Goal: Share content

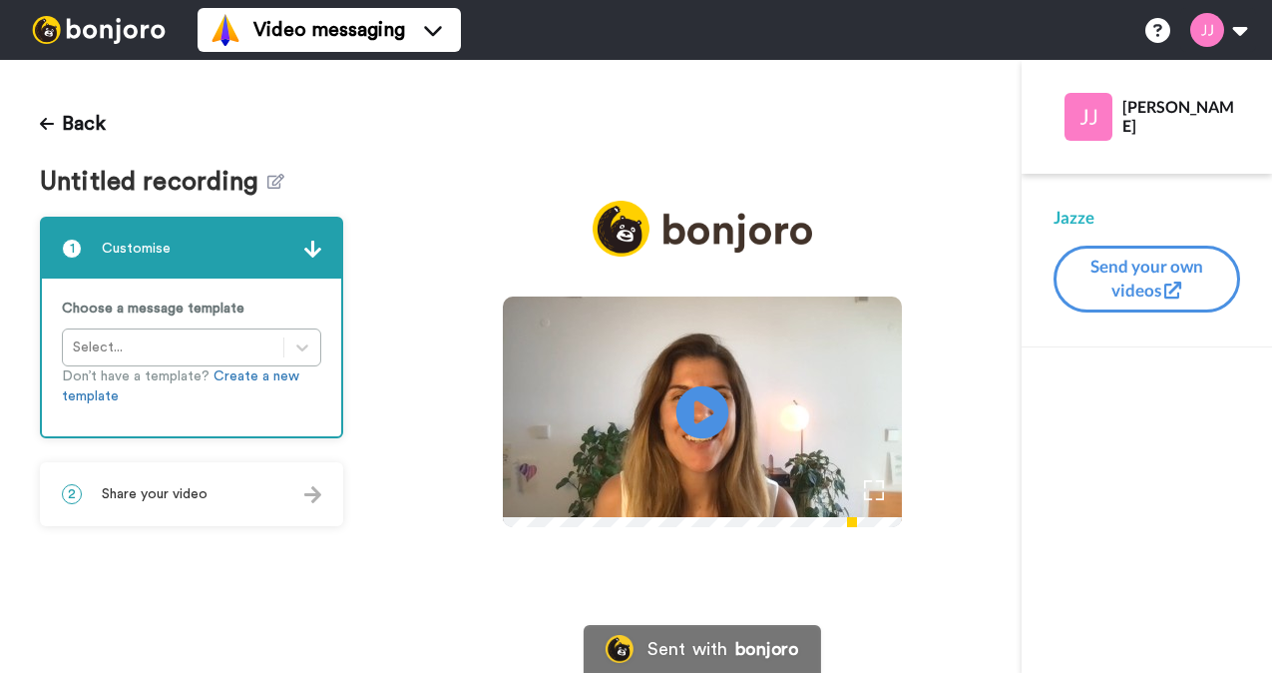
click at [729, 406] on icon "Play/Pause" at bounding box center [703, 412] width 53 height 95
click at [230, 488] on div "2 Share your video" at bounding box center [191, 494] width 299 height 60
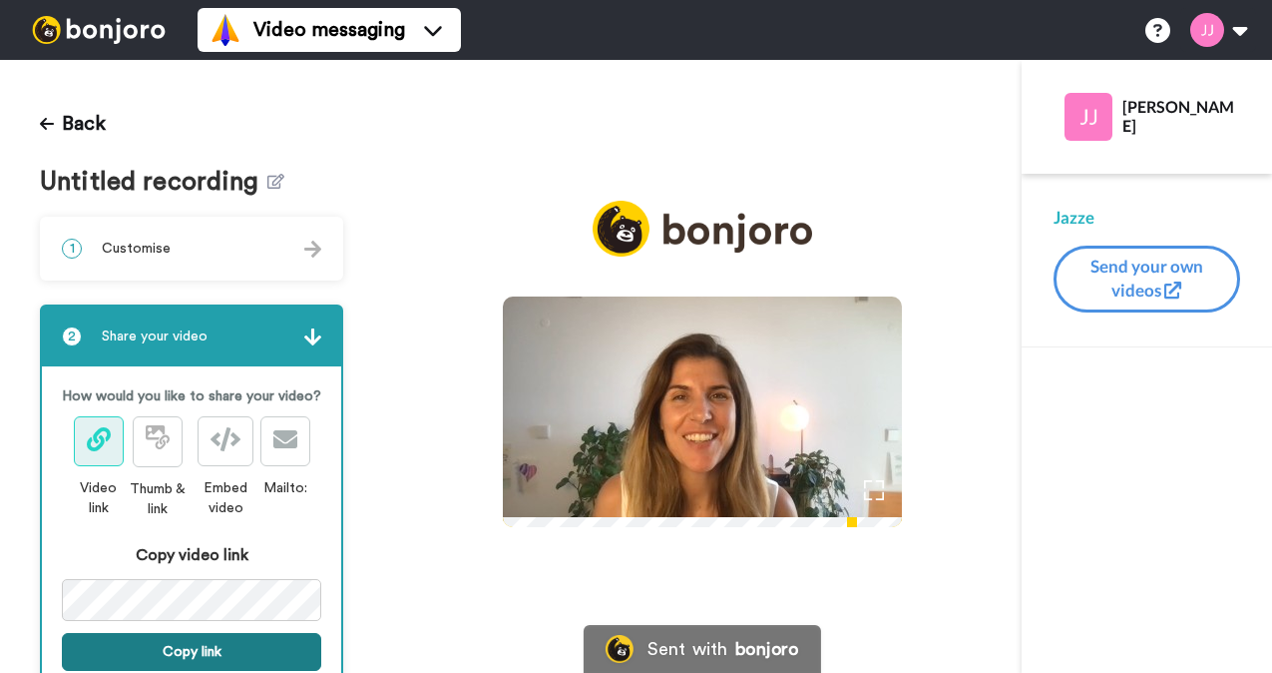
click at [219, 643] on button "Copy link" at bounding box center [191, 652] width 259 height 38
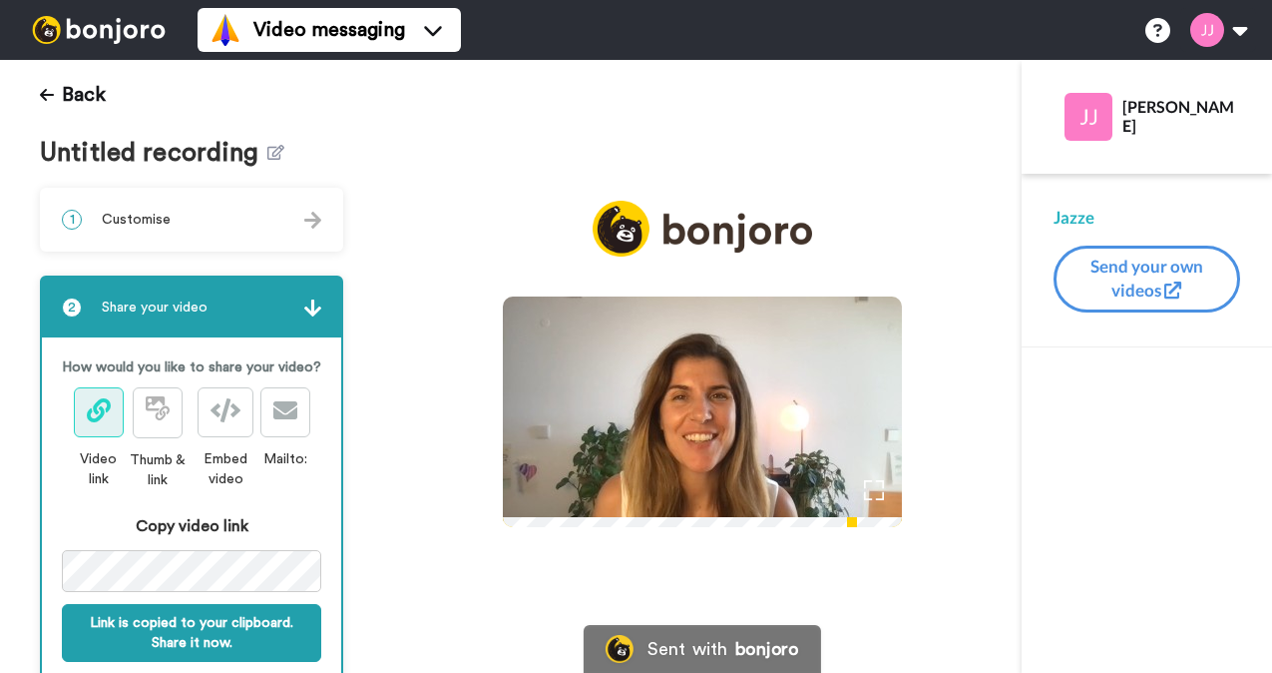
click at [713, 389] on icon at bounding box center [703, 412] width 53 height 53
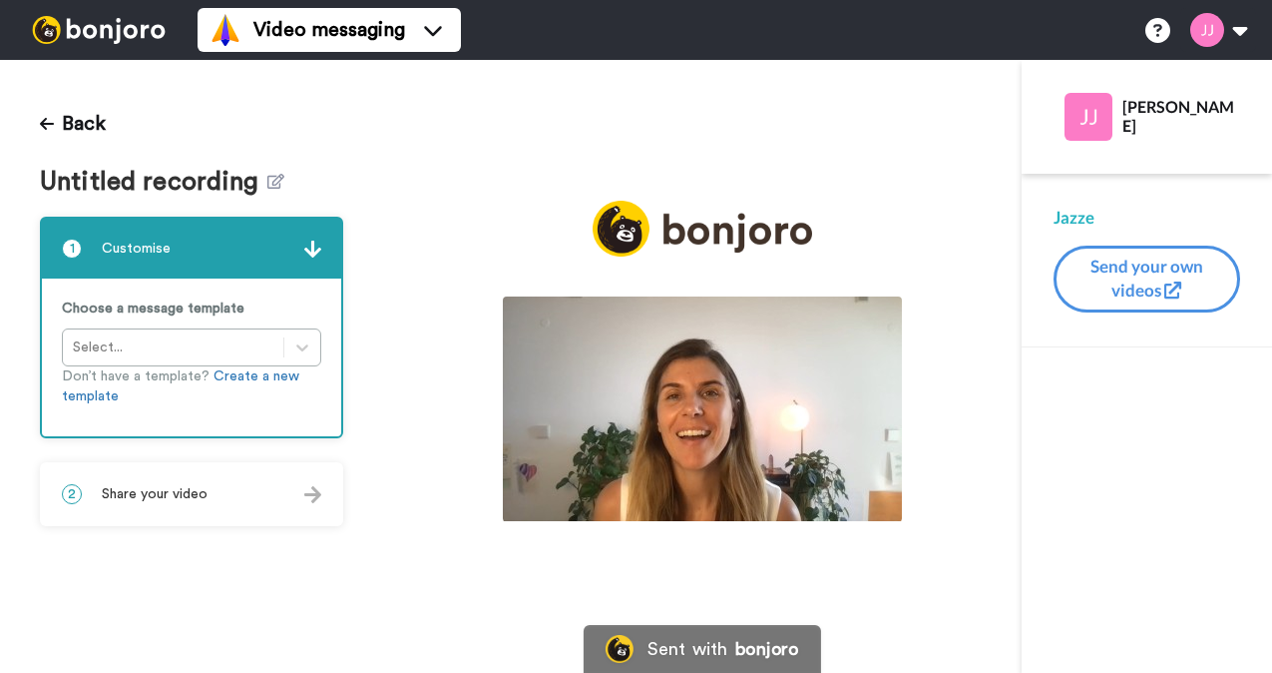
click at [207, 503] on div "2 Share your video" at bounding box center [191, 494] width 299 height 60
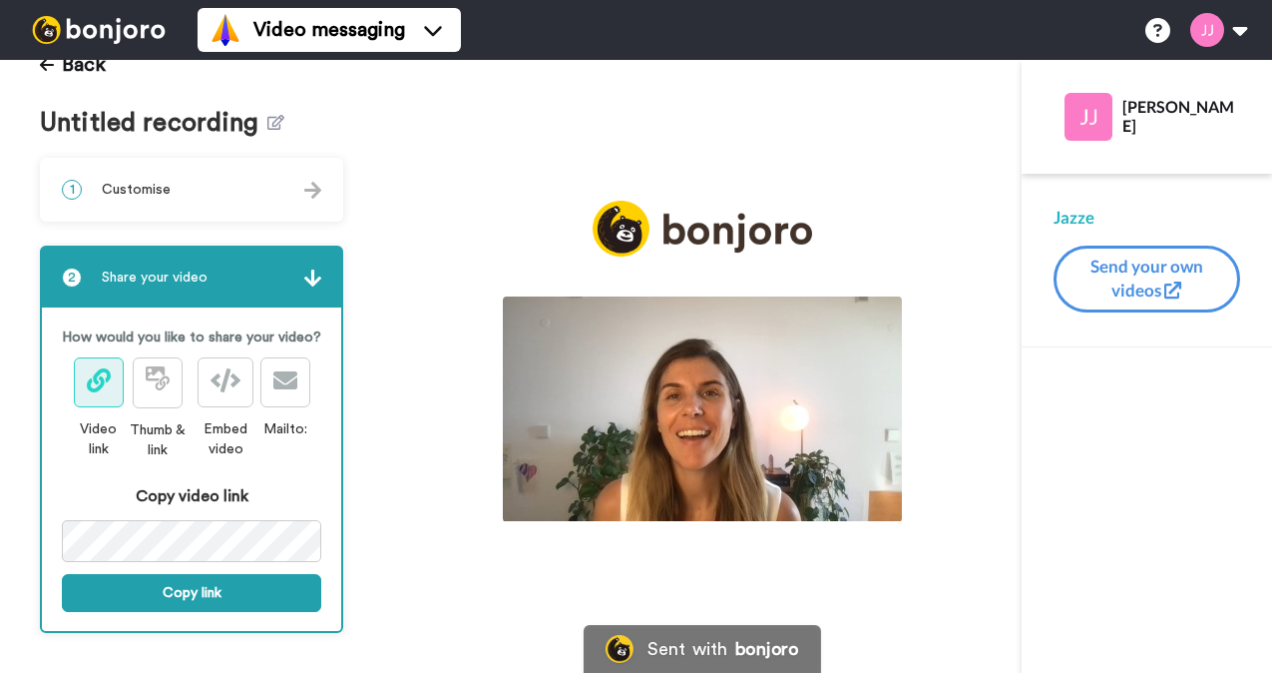
scroll to position [71, 0]
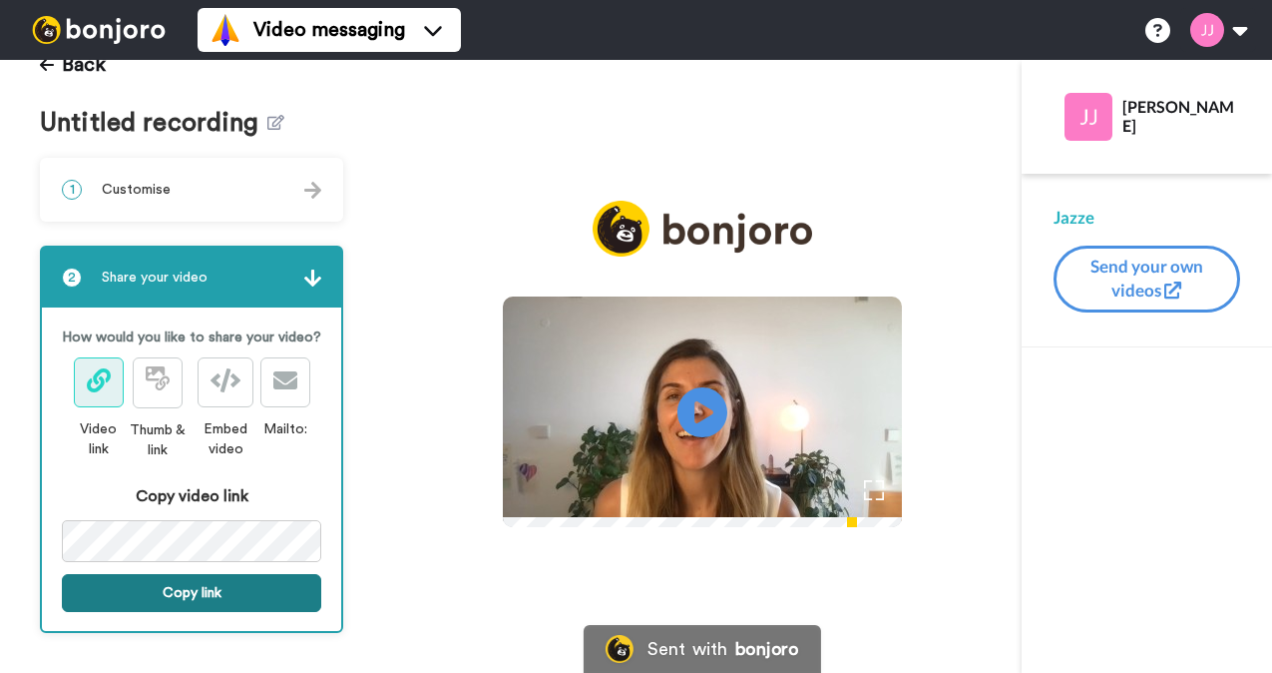
click at [224, 586] on button "Copy link" at bounding box center [191, 593] width 259 height 38
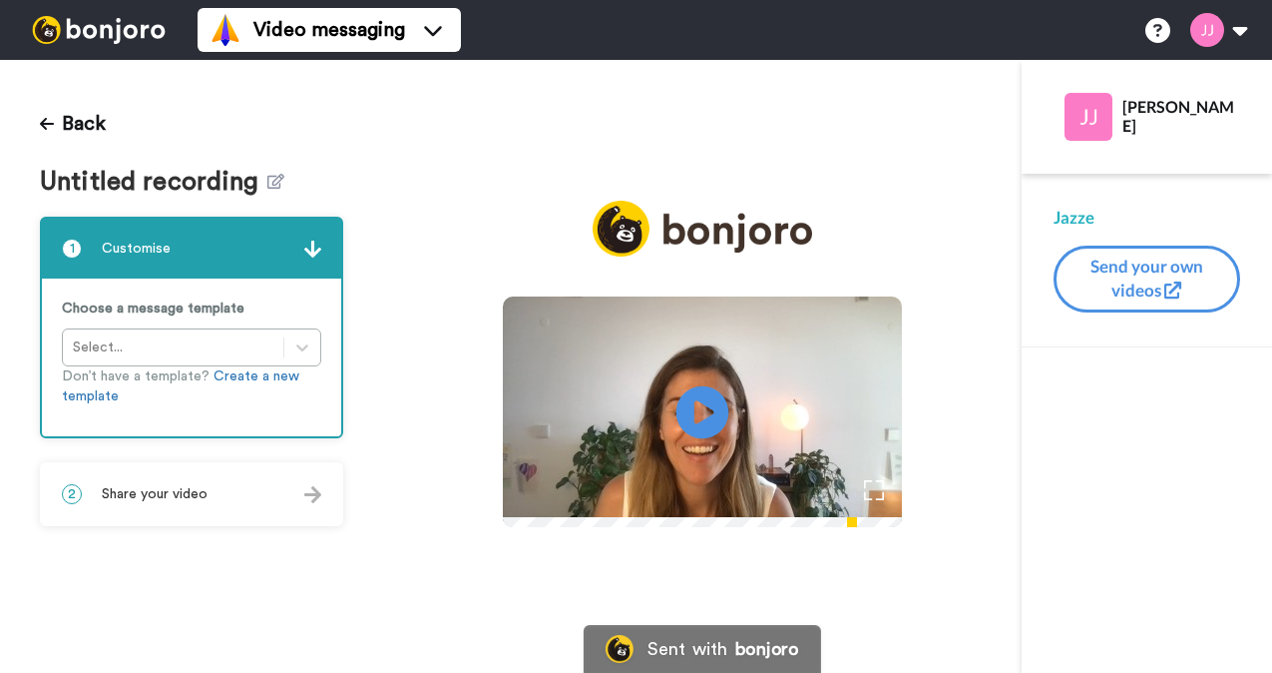
click at [729, 404] on icon "Play/Pause" at bounding box center [703, 412] width 53 height 95
click at [721, 409] on icon at bounding box center [703, 412] width 53 height 53
click at [157, 490] on span "Share your video" at bounding box center [155, 494] width 106 height 20
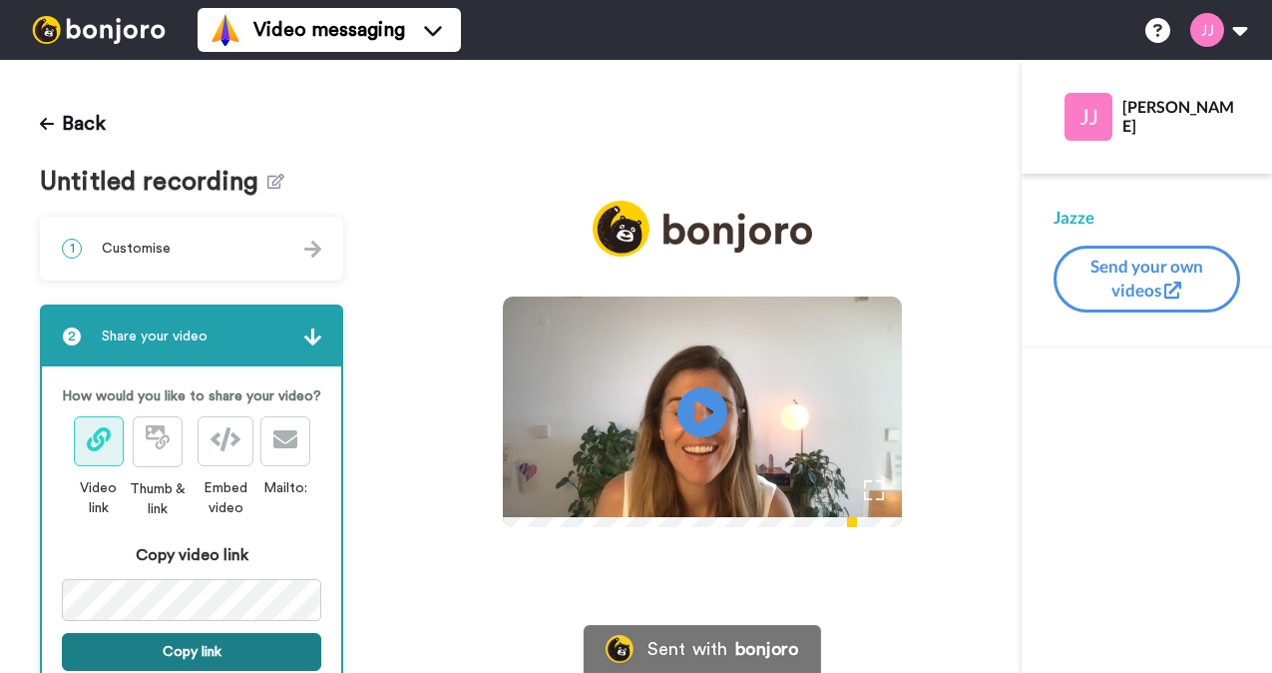
drag, startPoint x: 186, startPoint y: 652, endPoint x: 195, endPoint y: 635, distance: 19.2
click at [186, 652] on button "Copy link" at bounding box center [191, 652] width 259 height 38
